Goal: Information Seeking & Learning: Find specific fact

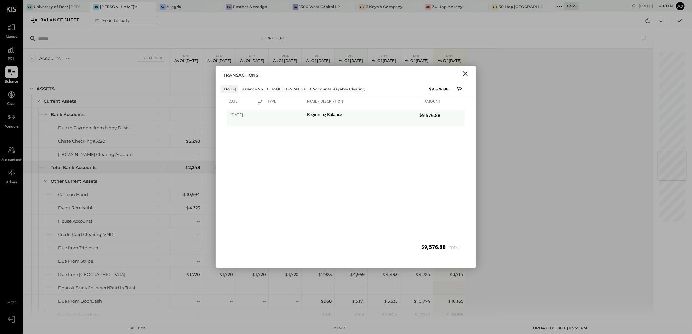
scroll to position [832, 0]
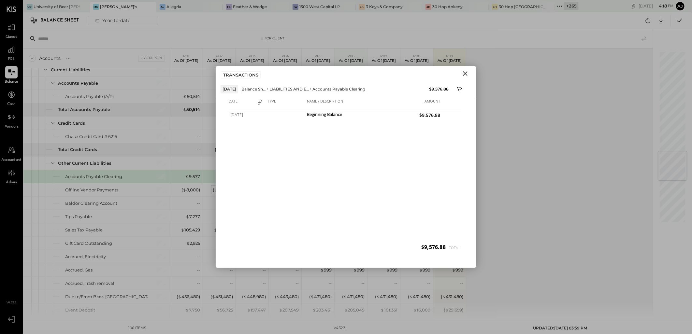
drag, startPoint x: 466, startPoint y: 74, endPoint x: 231, endPoint y: 190, distance: 262.4
click at [466, 74] on icon "Close" at bounding box center [465, 73] width 5 height 5
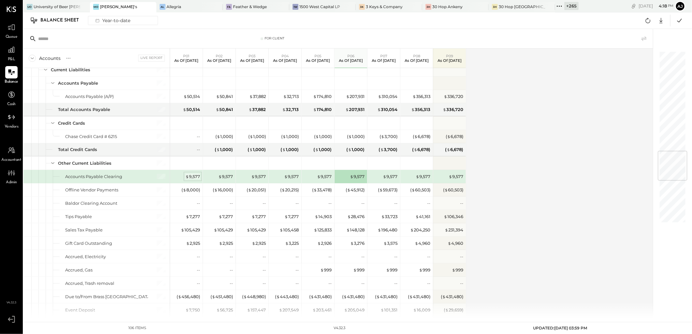
click at [194, 178] on div "$ 9,577" at bounding box center [192, 177] width 15 height 6
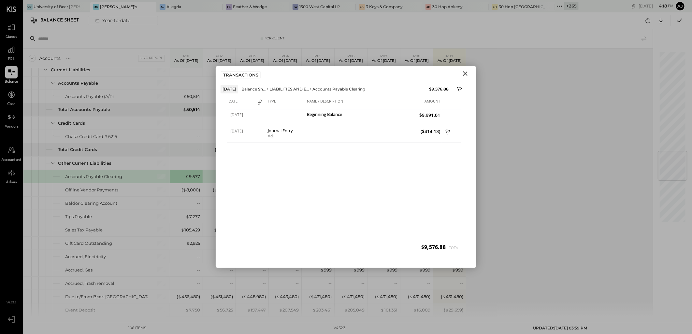
click at [466, 70] on icon "Close" at bounding box center [465, 74] width 8 height 8
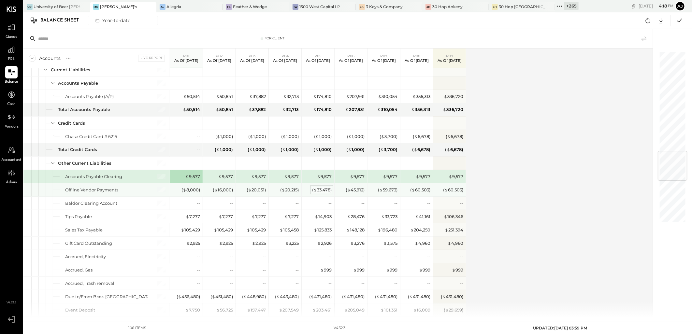
click at [318, 192] on div "( $ 33,478 )" at bounding box center [322, 190] width 20 height 6
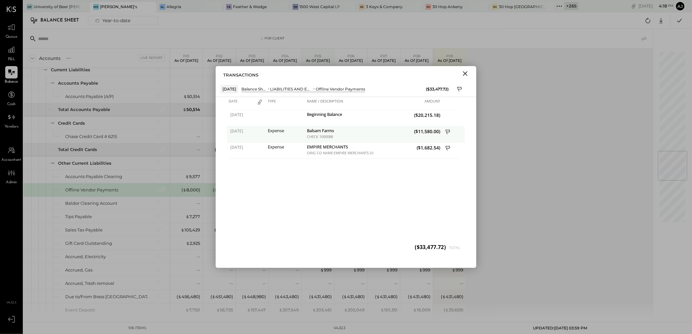
click at [328, 137] on div "CHECK 1000088" at bounding box center [339, 136] width 65 height 5
drag, startPoint x: 328, startPoint y: 137, endPoint x: 340, endPoint y: 173, distance: 37.9
click at [340, 173] on div "04/28/2025 Beginning Balance ($20,215.18) 04/30/2025 Expense Balsam Farms CHECK…" at bounding box center [346, 183] width 238 height 147
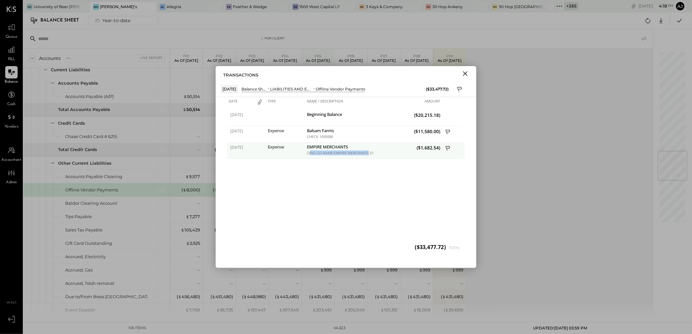
drag, startPoint x: 309, startPoint y: 153, endPoint x: 368, endPoint y: 155, distance: 58.6
click at [368, 155] on div "ORIG CO NAME:EMPIRE MERCHANTS ORIG ID:8263863381 DESC DATE: CO ENTRY DESCR:J253…" at bounding box center [339, 153] width 65 height 5
drag, startPoint x: 368, startPoint y: 155, endPoint x: 341, endPoint y: 186, distance: 41.3
click at [341, 186] on div "04/28/2025 Beginning Balance ($20,215.18) 04/30/2025 Expense Balsam Farms CHECK…" at bounding box center [346, 183] width 238 height 147
click at [424, 149] on span "($1,682.54)" at bounding box center [407, 148] width 65 height 6
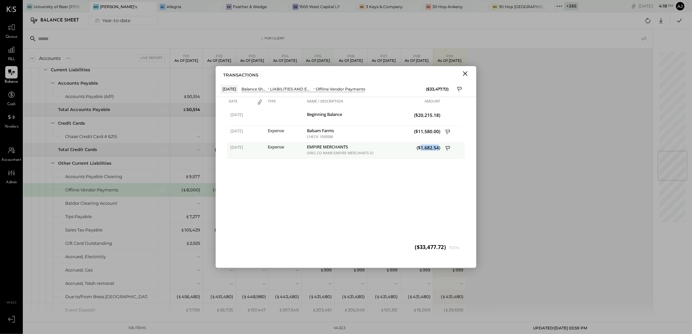
click at [424, 149] on span "($1,682.54)" at bounding box center [407, 148] width 65 height 6
drag, startPoint x: 424, startPoint y: 149, endPoint x: 445, endPoint y: 157, distance: 23.1
copy span "1,682.54"
click at [320, 148] on div "EMPIRE MERCHANTS" at bounding box center [339, 148] width 65 height 6
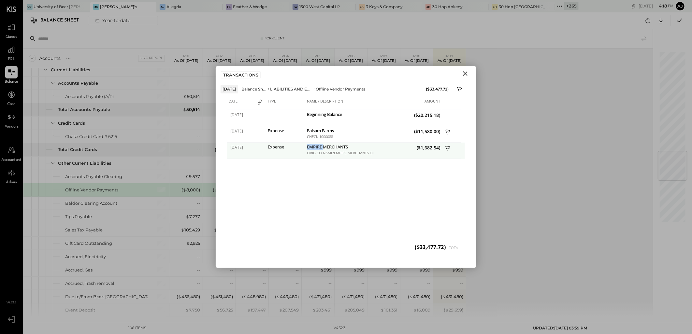
click at [320, 147] on div "EMPIRE MERCHANTS" at bounding box center [339, 148] width 65 height 6
copy div "EMPIRE MERCHANTS"
click at [468, 73] on icon "Close" at bounding box center [465, 74] width 8 height 8
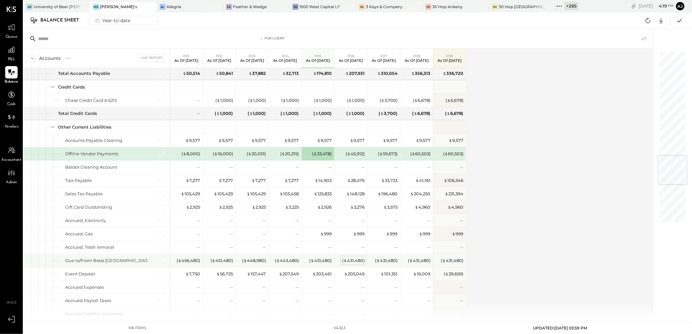
scroll to position [904, 0]
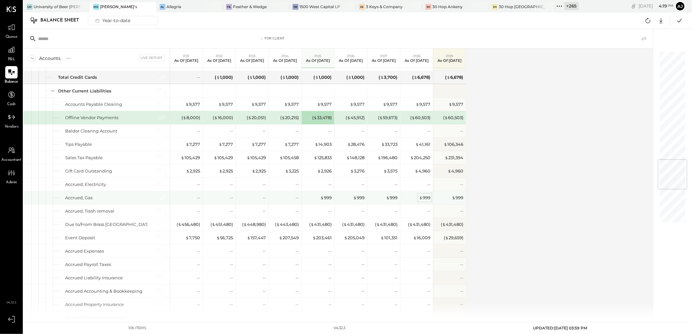
click at [424, 200] on div "$ 999" at bounding box center [424, 198] width 11 height 6
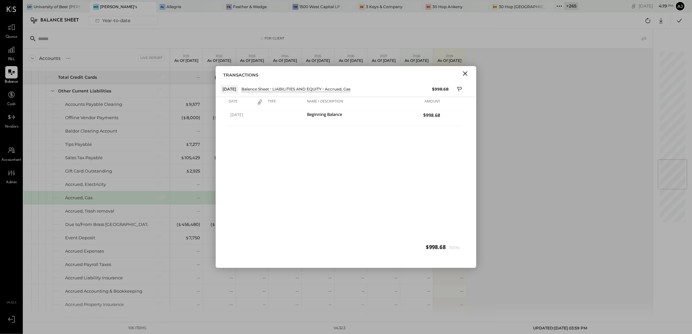
click at [466, 74] on icon "Close" at bounding box center [465, 73] width 5 height 5
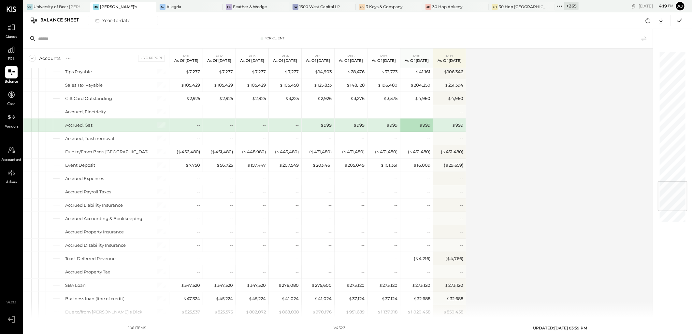
scroll to position [1085, 0]
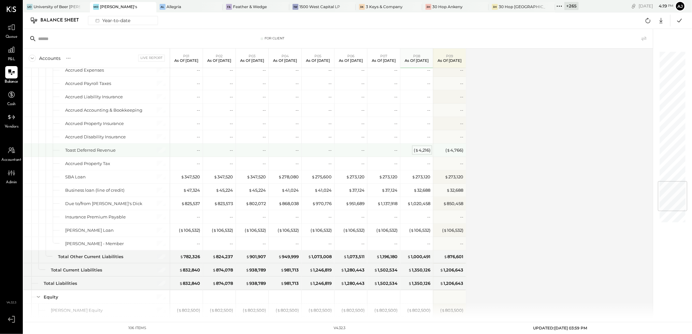
click at [424, 153] on div "( $ 4,216 )" at bounding box center [421, 150] width 17 height 6
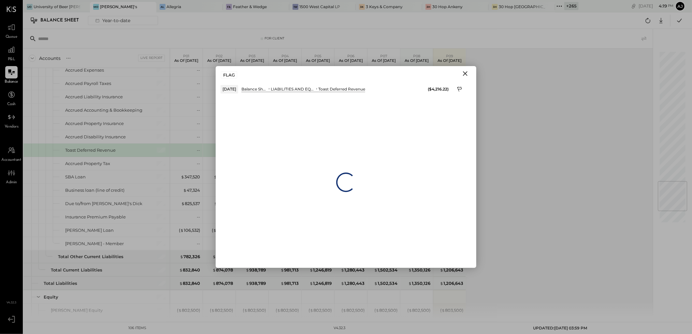
click at [463, 72] on icon "Close" at bounding box center [465, 74] width 8 height 8
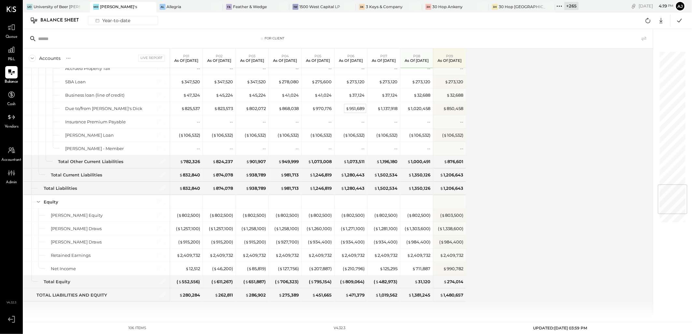
scroll to position [1111, 0]
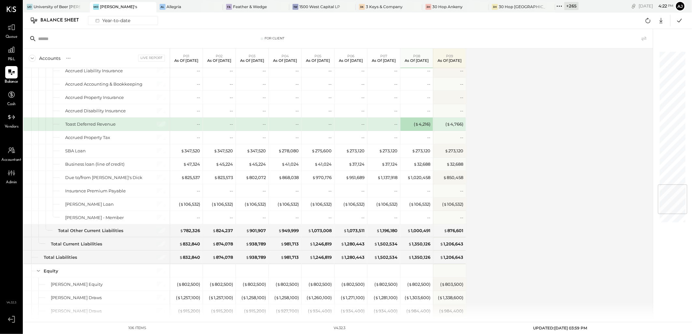
drag, startPoint x: 568, startPoint y: 205, endPoint x: 660, endPoint y: 205, distance: 91.2
click at [568, 205] on div "Accounts S GL Live Report P01 As of Jan 26th 2025 P02 As of Feb 23rd 2025 P03 A…" at bounding box center [338, 184] width 630 height 270
click at [261, 154] on div "$ 347,520" at bounding box center [255, 151] width 19 height 6
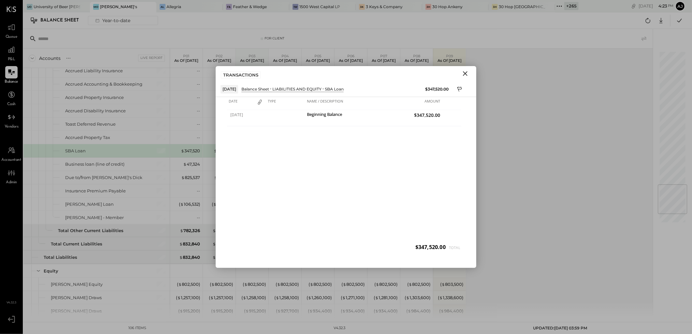
click at [467, 73] on icon "Close" at bounding box center [465, 74] width 8 height 8
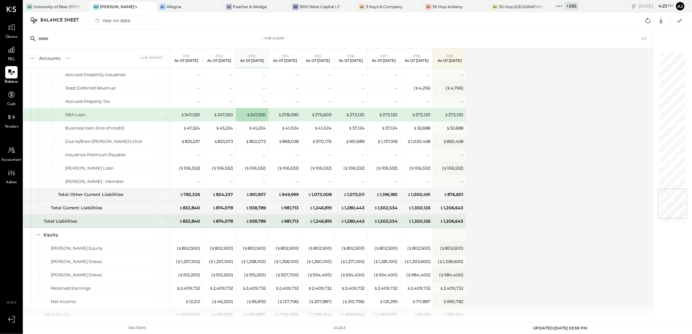
scroll to position [1183, 0]
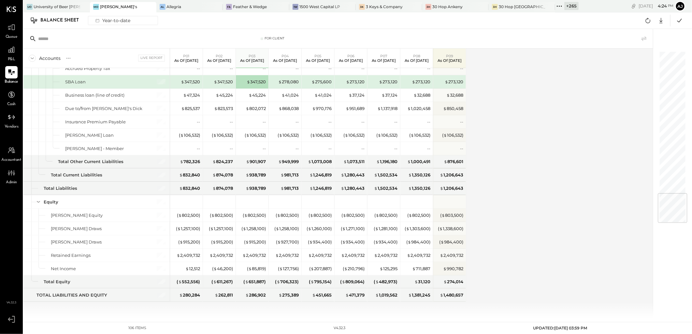
drag, startPoint x: 523, startPoint y: 7, endPoint x: 583, endPoint y: 202, distance: 204.2
click at [555, 7] on icon at bounding box center [559, 6] width 8 height 8
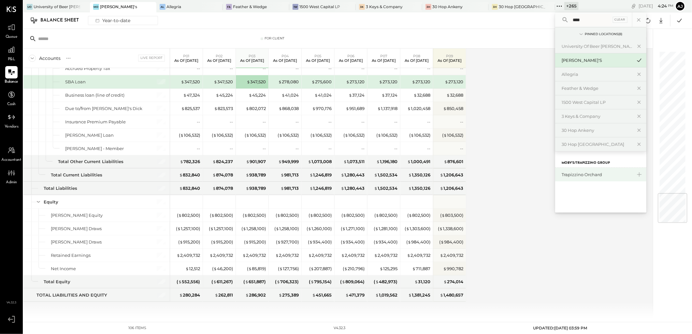
type input "****"
click at [565, 178] on div "Trapizzino Orchard" at bounding box center [600, 175] width 91 height 14
drag, startPoint x: 567, startPoint y: 282, endPoint x: 386, endPoint y: 334, distance: 188.7
click at [567, 282] on div "Accounts S GL Live Report P01 As of Jan 26th 2025 P02 As of Feb 23rd 2025 P03 A…" at bounding box center [338, 184] width 630 height 270
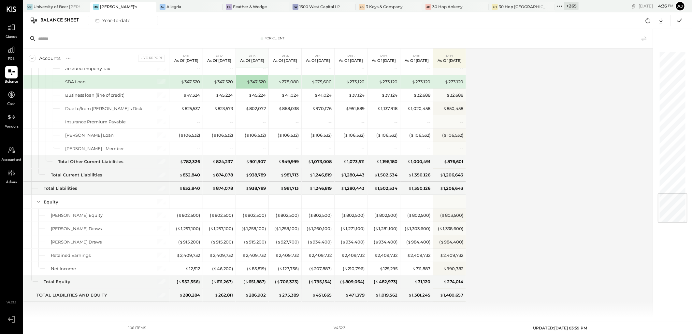
drag, startPoint x: 527, startPoint y: 7, endPoint x: 522, endPoint y: 77, distance: 69.9
click at [555, 7] on icon at bounding box center [559, 6] width 8 height 8
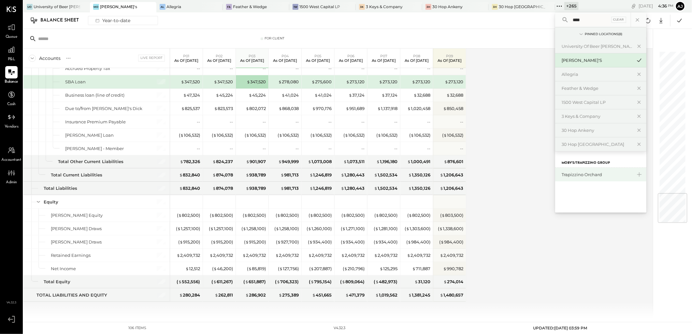
click at [561, 177] on div "Trapizzino Orchard" at bounding box center [596, 175] width 70 height 6
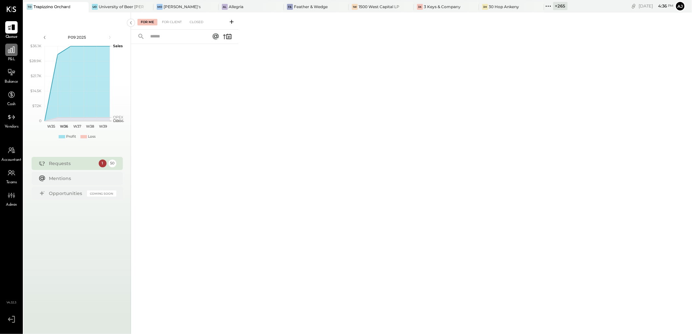
click at [11, 53] on icon at bounding box center [11, 50] width 8 height 8
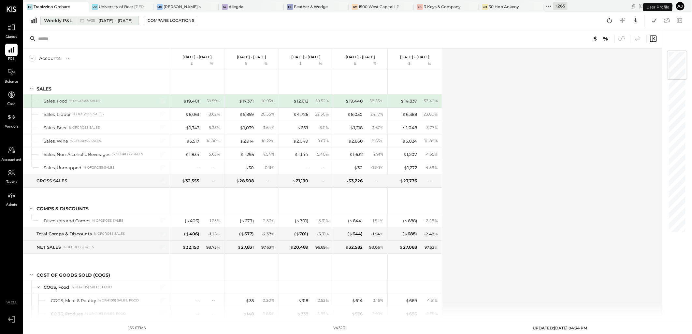
click at [71, 21] on div "Weekly P&L" at bounding box center [58, 20] width 28 height 7
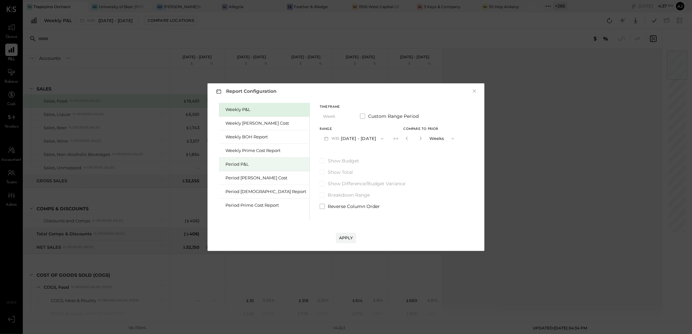
click at [256, 168] on div "Period P&L" at bounding box center [264, 165] width 91 height 14
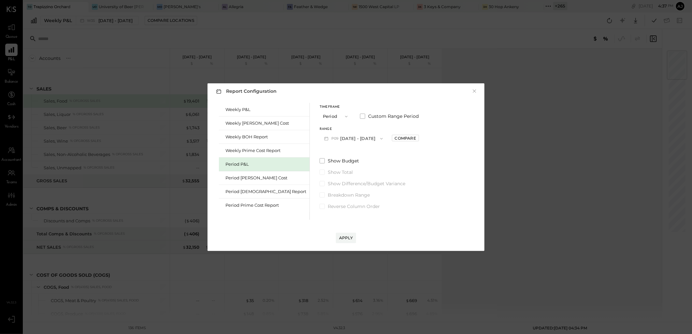
click at [341, 138] on button "P09 Aug 25 - Sep 28, 2025" at bounding box center [353, 139] width 68 height 12
click at [320, 175] on div "P06 May 26 - Jun 29, 2025" at bounding box center [357, 181] width 74 height 14
click at [395, 137] on div "Compare" at bounding box center [405, 138] width 21 height 6
click at [417, 138] on button "button" at bounding box center [419, 138] width 5 height 7
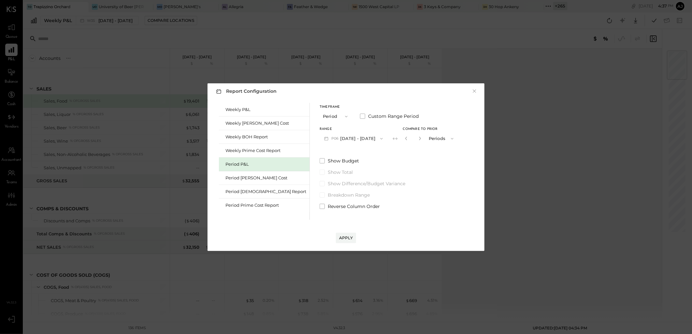
click at [417, 138] on button "button" at bounding box center [419, 138] width 5 height 7
type input "*"
drag, startPoint x: 298, startPoint y: 208, endPoint x: 339, endPoint y: 236, distance: 49.5
click at [319, 209] on label "Reverse Column Order" at bounding box center [388, 206] width 138 height 7
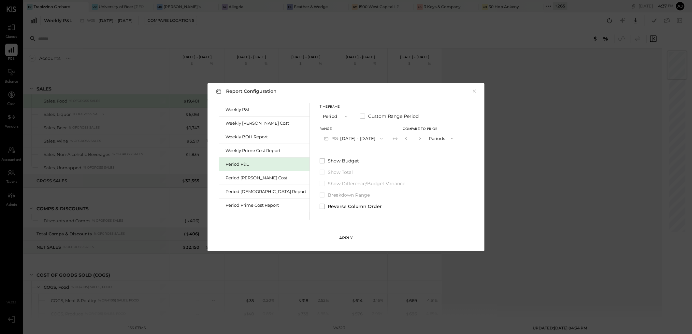
click at [343, 236] on div "Apply" at bounding box center [346, 238] width 14 height 6
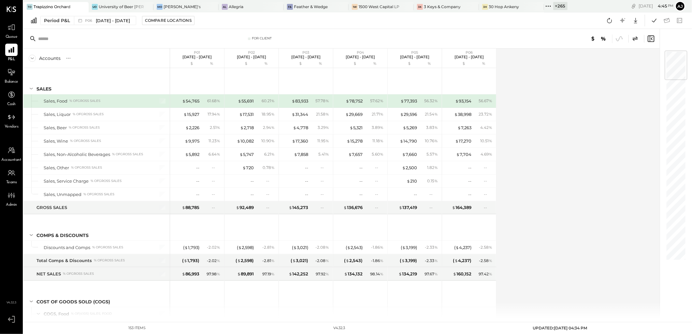
click at [541, 164] on div "Accounts S % GL P01 Dec 30, 2024 - Jan 26, 2025 $ % P02 Jan 27 - Feb 23, 2025 $…" at bounding box center [341, 184] width 637 height 270
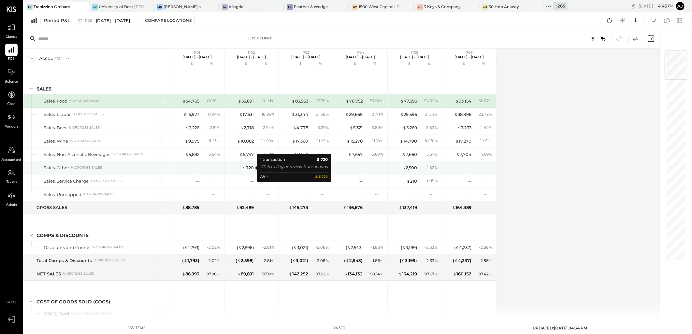
click at [249, 168] on div "$ 720" at bounding box center [247, 168] width 11 height 6
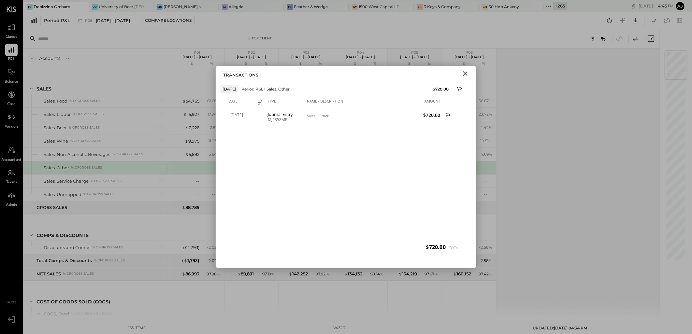
click at [464, 76] on icon "Close" at bounding box center [465, 74] width 8 height 8
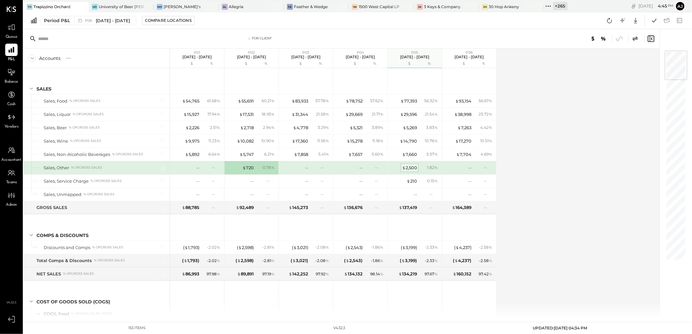
click at [411, 168] on div "$ 2,500" at bounding box center [409, 168] width 15 height 6
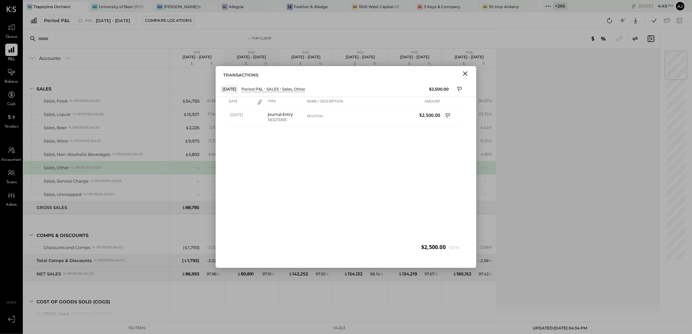
click at [468, 74] on icon "Close" at bounding box center [465, 74] width 8 height 8
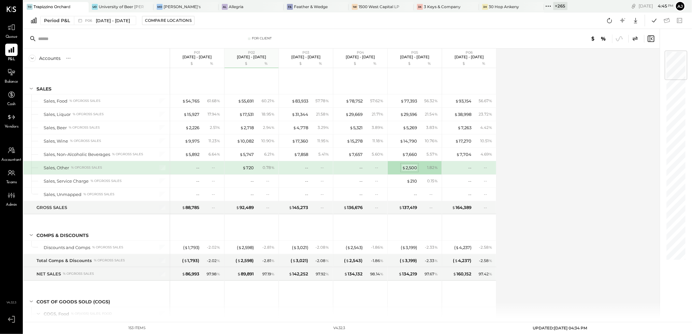
click at [409, 169] on div "$ 2,500" at bounding box center [409, 168] width 15 height 6
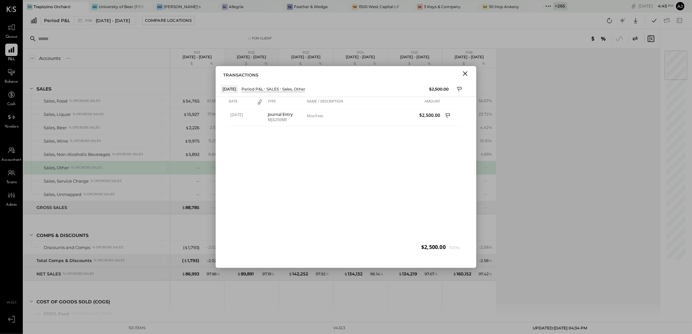
click at [464, 73] on icon "Close" at bounding box center [465, 73] width 5 height 5
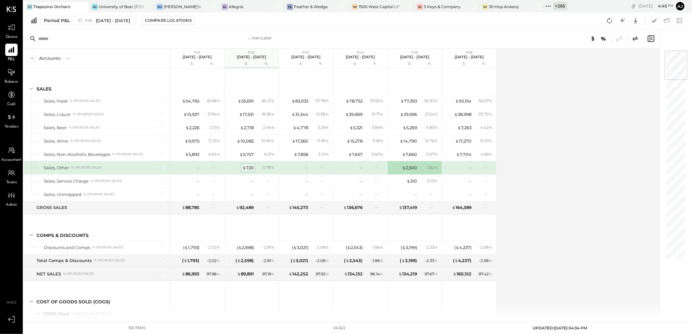
click at [249, 168] on div "$ 720" at bounding box center [247, 168] width 11 height 6
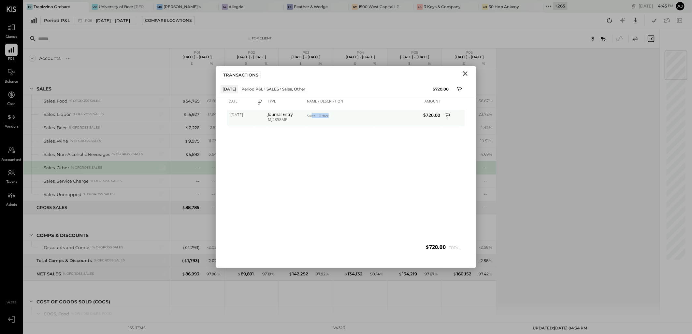
drag, startPoint x: 311, startPoint y: 118, endPoint x: 349, endPoint y: 118, distance: 37.4
click at [349, 118] on div "Sales - Other" at bounding box center [339, 116] width 65 height 5
click at [465, 74] on icon "Close" at bounding box center [465, 73] width 5 height 5
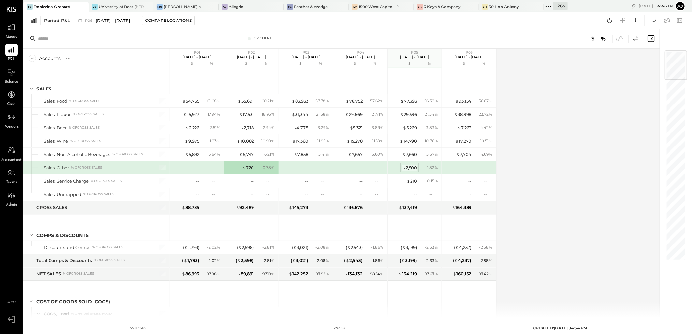
click at [408, 168] on div "$ 2,500" at bounding box center [409, 168] width 15 height 6
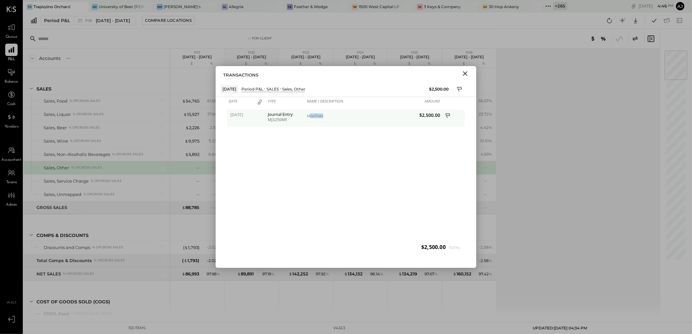
drag, startPoint x: 308, startPoint y: 118, endPoint x: 328, endPoint y: 117, distance: 19.6
click at [328, 117] on div "Misc/Fees" at bounding box center [339, 116] width 65 height 5
click at [466, 73] on icon "Close" at bounding box center [465, 74] width 8 height 8
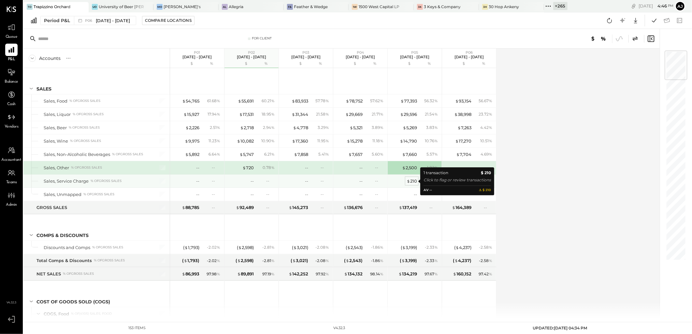
click at [414, 182] on div "$ 210" at bounding box center [411, 181] width 10 height 6
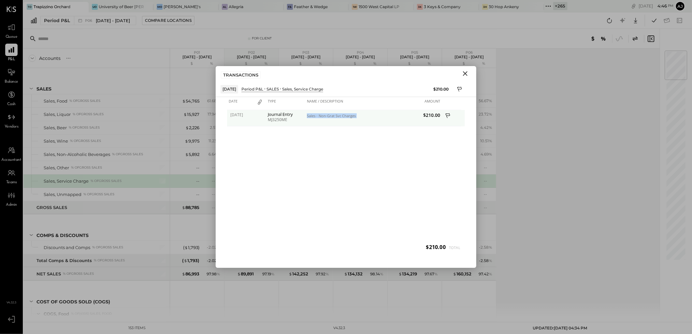
drag, startPoint x: 304, startPoint y: 116, endPoint x: 386, endPoint y: 116, distance: 82.0
click at [386, 110] on div "05/02/2025 Journal Entry MJ3250ME Sales - Non-Grat Svc Charges $210.00" at bounding box center [346, 110] width 238 height 0
drag, startPoint x: 386, startPoint y: 116, endPoint x: 464, endPoint y: 76, distance: 88.1
click at [464, 76] on icon "Close" at bounding box center [465, 74] width 8 height 8
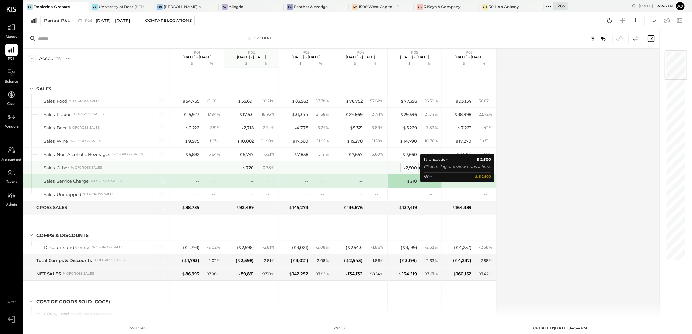
click at [413, 168] on div "$ 2,500" at bounding box center [409, 168] width 15 height 6
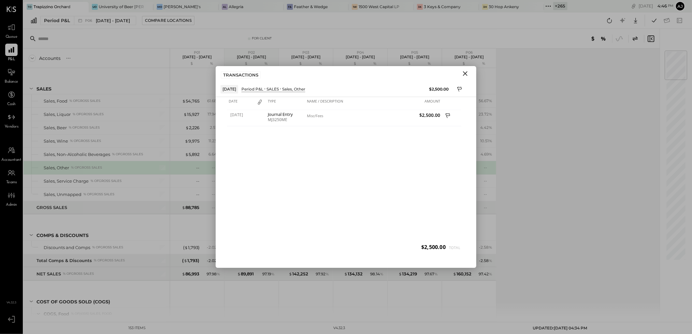
click at [467, 75] on icon "Close" at bounding box center [465, 73] width 5 height 5
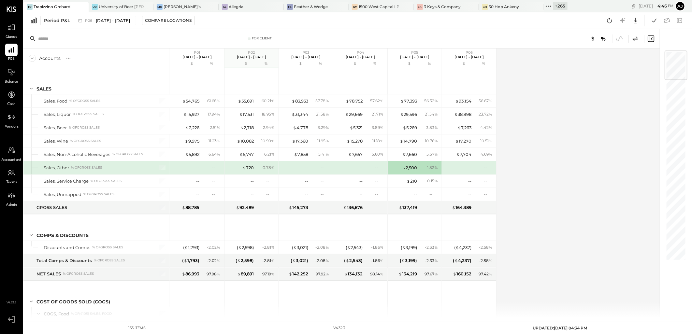
drag, startPoint x: 412, startPoint y: 166, endPoint x: 521, endPoint y: 334, distance: 199.8
click at [412, 166] on div "$ 2,500" at bounding box center [409, 168] width 15 height 6
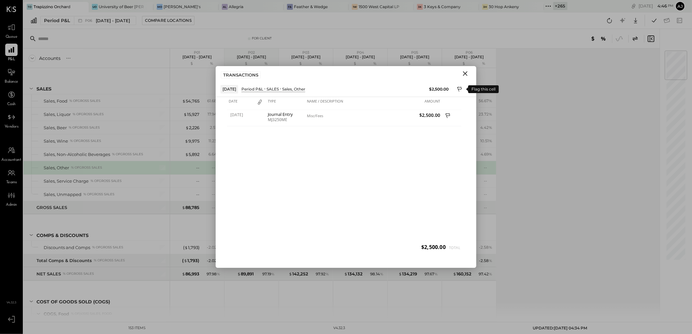
click at [459, 89] on icon at bounding box center [460, 90] width 6 height 8
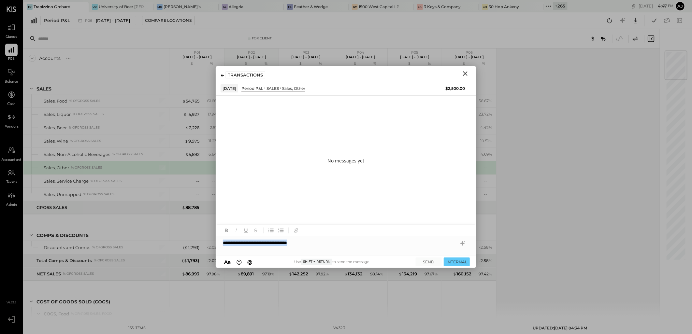
copy div "**********"
click at [463, 245] on icon at bounding box center [462, 244] width 8 height 8
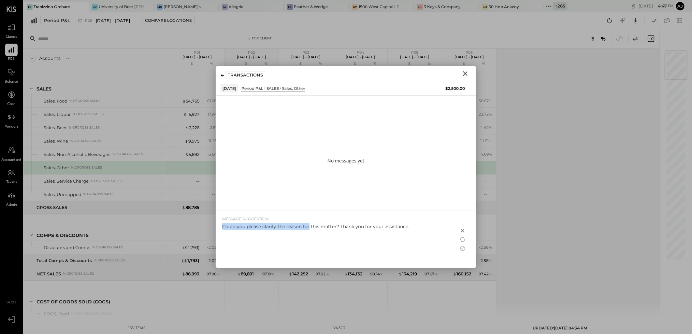
drag, startPoint x: 223, startPoint y: 226, endPoint x: 308, endPoint y: 230, distance: 85.4
click at [308, 230] on div "Could you please clarify the reason for this matter? Thank you for your assista…" at bounding box center [337, 243] width 230 height 41
click at [314, 230] on div "Could you please clarify the reason for this matter? Thank you for your assista…" at bounding box center [337, 243] width 230 height 41
drag, startPoint x: 318, startPoint y: 226, endPoint x: 221, endPoint y: 229, distance: 97.7
click at [221, 229] on div "MESSAGE SUGGESTION Could you please clarify the reason for this matter? Thank y…" at bounding box center [337, 239] width 243 height 57
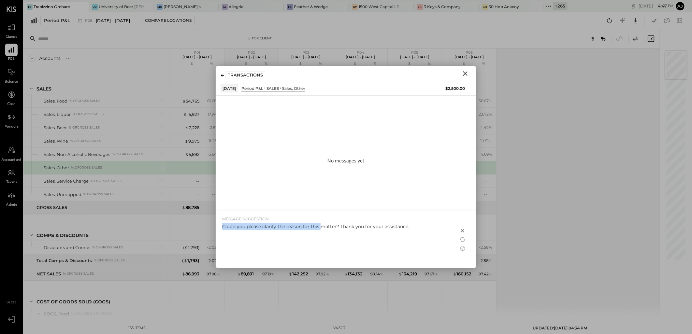
copy div "Could you please clarify the reason for this"
click at [464, 73] on icon "Close" at bounding box center [465, 73] width 5 height 5
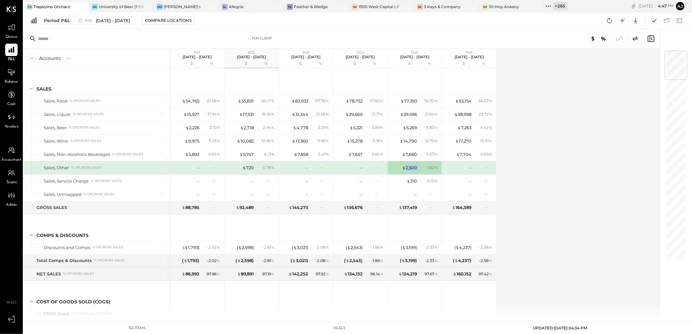
drag, startPoint x: 405, startPoint y: 168, endPoint x: 419, endPoint y: 169, distance: 13.4
click at [419, 169] on div "$ 2,500 1.82 %" at bounding box center [415, 167] width 49 height 13
copy div "2,500"
drag, startPoint x: 42, startPoint y: 168, endPoint x: 70, endPoint y: 167, distance: 28.0
click at [70, 167] on div "Sales, Other % of GROSS SALES" at bounding box center [96, 167] width 146 height 13
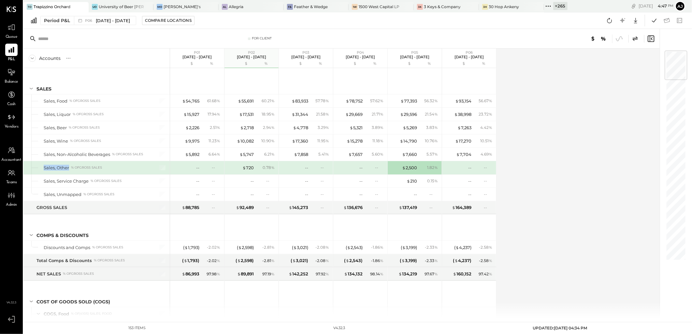
copy div "Sales, Other"
click at [561, 180] on div "Accounts S % GL P01 Dec 30, 2024 - Jan 26, 2025 $ % P02 Jan 27 - Feb 23, 2025 $…" at bounding box center [341, 184] width 637 height 270
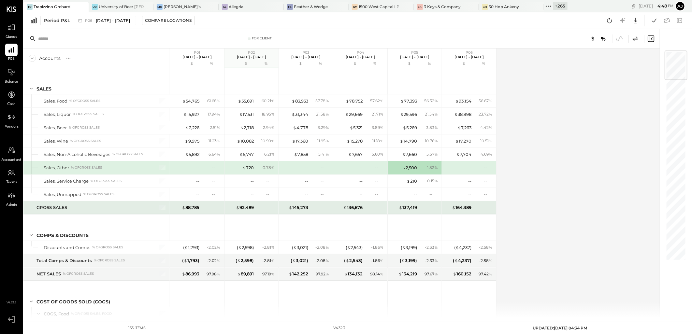
scroll to position [36, 0]
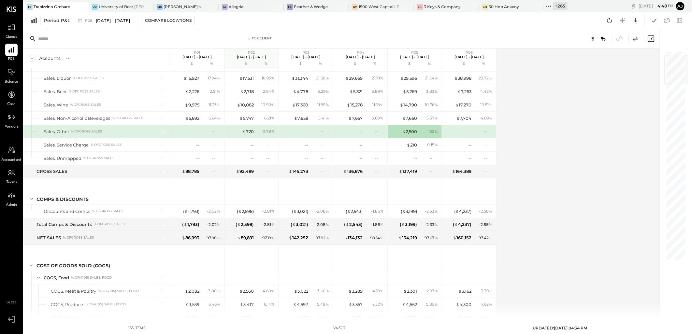
click at [583, 149] on div "Accounts S % GL P01 Dec 30, 2024 - Jan 26, 2025 $ % P02 Jan 27 - Feb 23, 2025 $…" at bounding box center [341, 184] width 637 height 270
click at [248, 132] on div "$ 720" at bounding box center [247, 132] width 11 height 6
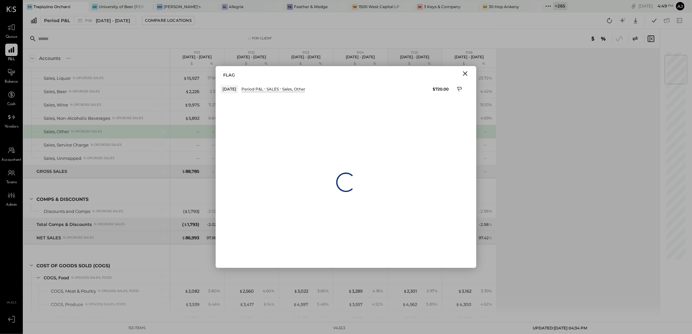
click at [464, 71] on icon "Close" at bounding box center [465, 74] width 8 height 8
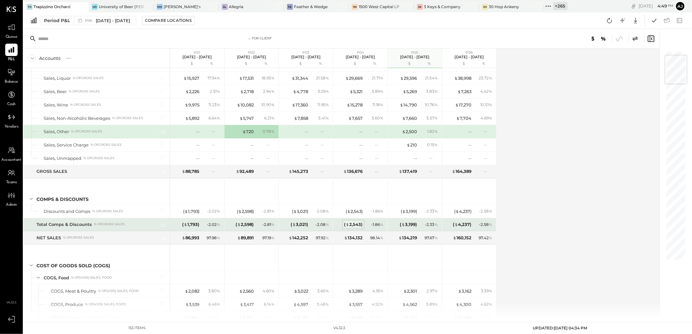
scroll to position [72, 0]
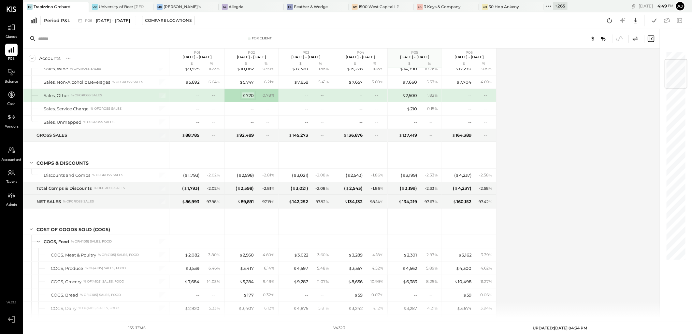
click at [249, 95] on div "$ 720" at bounding box center [247, 95] width 11 height 6
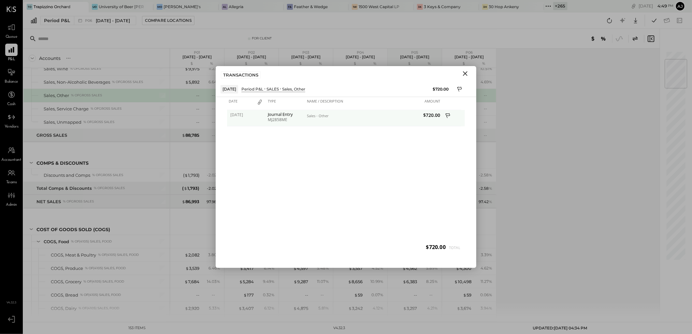
click at [430, 117] on span "$720.00" at bounding box center [407, 115] width 65 height 6
copy span "720.00"
drag, startPoint x: 464, startPoint y: 74, endPoint x: 393, endPoint y: 221, distance: 163.4
click at [464, 74] on icon "Close" at bounding box center [465, 73] width 5 height 5
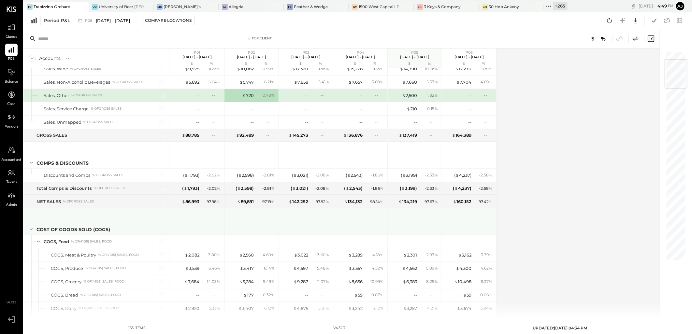
scroll to position [108, 0]
